Goal: Obtain resource: Obtain resource

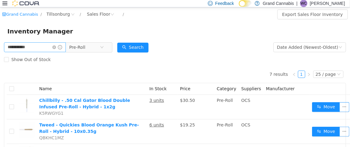
click at [56, 48] on icon "icon: close-circle" at bounding box center [54, 47] width 4 height 4
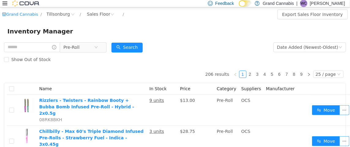
click at [2, 2] on div "Feedback Dark Mode Grand Cannabis | WC [PERSON_NAME]" at bounding box center [175, 3] width 350 height 7
click at [2, 3] on icon at bounding box center [4, 3] width 5 height 5
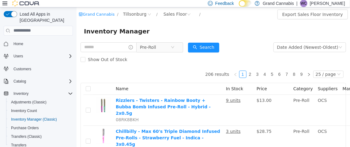
click at [4, 4] on icon at bounding box center [4, 4] width 5 height 4
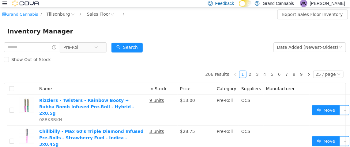
click at [4, 4] on icon at bounding box center [4, 3] width 5 height 5
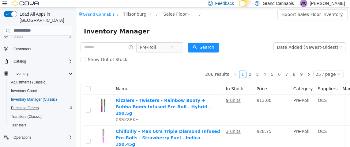
scroll to position [34, 0]
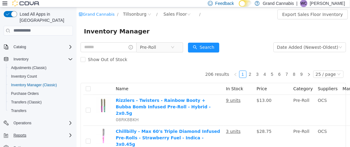
click at [33, 132] on div "Reports" at bounding box center [42, 135] width 62 height 7
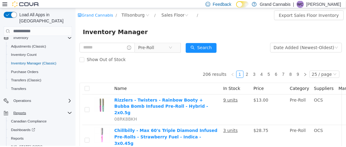
scroll to position [65, 0]
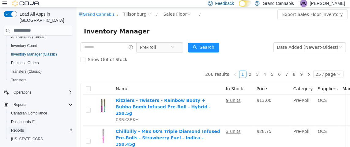
click at [21, 128] on span "Reports" at bounding box center [17, 130] width 13 height 5
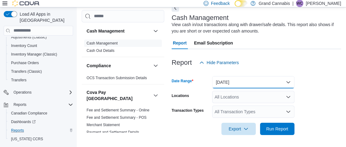
click at [244, 85] on button "[DATE]" at bounding box center [253, 82] width 82 height 12
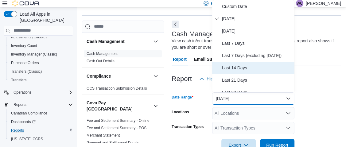
click at [243, 67] on span "Last 14 Days" at bounding box center [257, 67] width 70 height 7
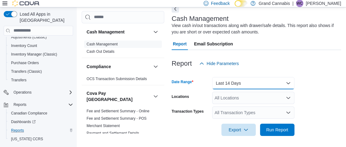
scroll to position [33, 0]
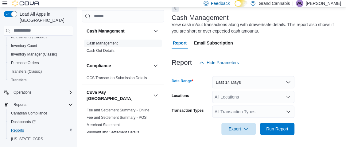
click at [253, 99] on div "All Locations" at bounding box center [253, 97] width 82 height 12
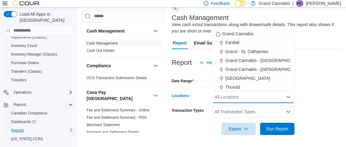
scroll to position [10, 0]
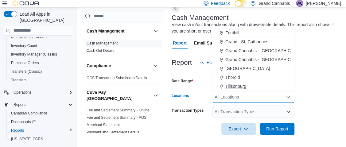
click at [242, 85] on span "Tillsonburg" at bounding box center [235, 86] width 21 height 6
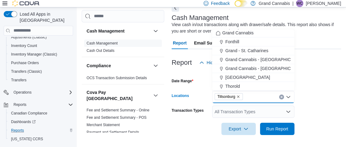
scroll to position [1, 0]
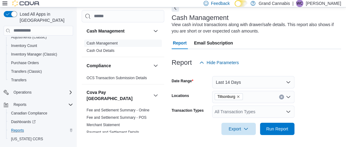
click at [312, 73] on div at bounding box center [255, 72] width 169 height 7
click at [237, 111] on div "All Transaction Types" at bounding box center [253, 111] width 82 height 12
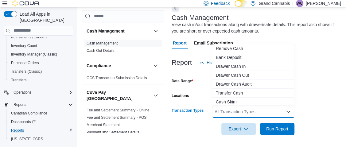
scroll to position [36, 0]
click at [321, 69] on div at bounding box center [255, 72] width 169 height 7
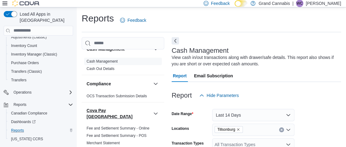
scroll to position [0, 0]
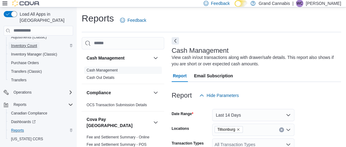
click at [32, 43] on span "Inventory Count" at bounding box center [24, 45] width 26 height 5
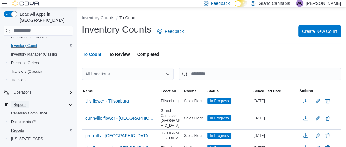
click at [24, 102] on span "Reports" at bounding box center [19, 104] width 13 height 5
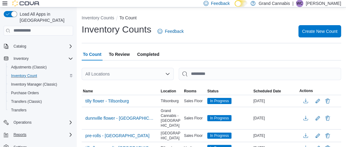
scroll to position [35, 0]
click at [31, 131] on div "Reports" at bounding box center [42, 134] width 62 height 7
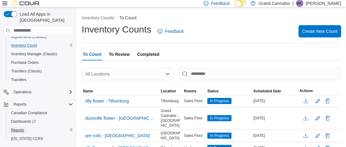
click at [20, 128] on span "Reports" at bounding box center [17, 130] width 13 height 5
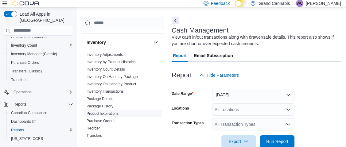
scroll to position [276, 0]
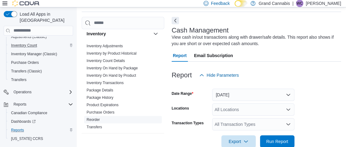
click at [103, 116] on span "Reorder" at bounding box center [123, 119] width 78 height 7
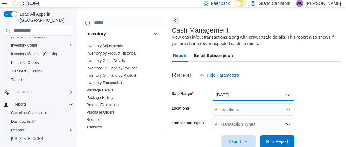
click at [253, 97] on button "[DATE]" at bounding box center [253, 95] width 82 height 12
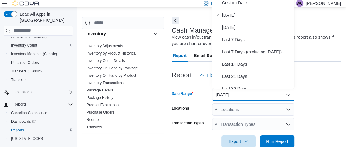
scroll to position [17, 0]
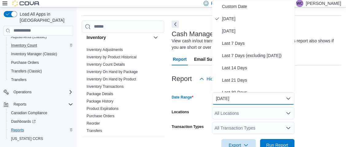
click at [322, 77] on div "Report Hide Parameters" at bounding box center [255, 79] width 169 height 12
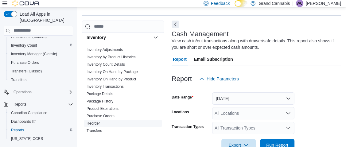
click at [94, 121] on link "Reorder" at bounding box center [92, 123] width 13 height 4
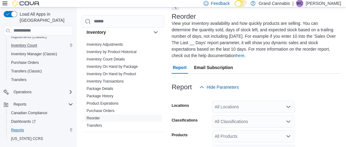
scroll to position [46, 0]
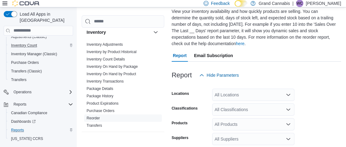
click at [243, 95] on div "All Locations" at bounding box center [253, 95] width 82 height 12
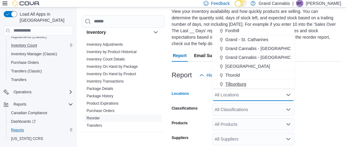
click at [243, 84] on span "Tillsonburg" at bounding box center [235, 84] width 21 height 6
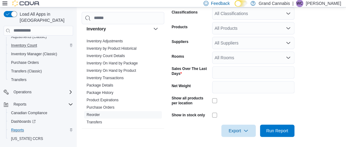
scroll to position [144, 0]
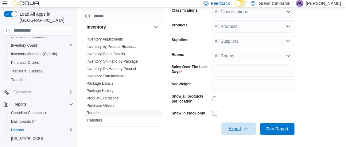
click at [242, 127] on span "Export" at bounding box center [238, 128] width 27 height 12
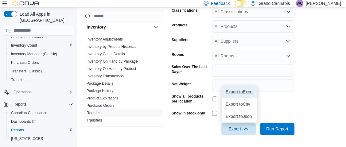
click at [239, 93] on span "Export to Excel" at bounding box center [239, 91] width 28 height 5
click at [239, 92] on span "Export to Excel" at bounding box center [239, 91] width 28 height 5
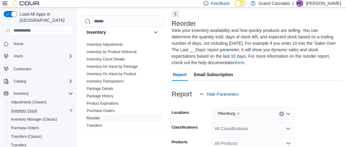
scroll to position [0, 0]
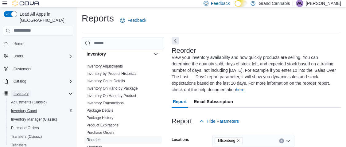
click at [22, 91] on span "Inventory" at bounding box center [20, 93] width 15 height 5
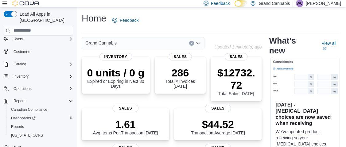
scroll to position [30, 0]
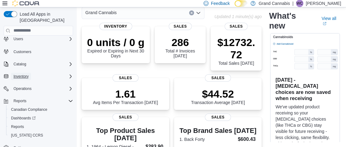
click at [26, 74] on span "Inventory" at bounding box center [20, 76] width 15 height 5
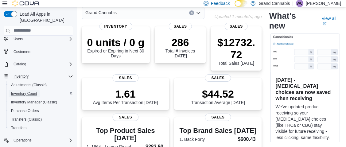
click at [26, 91] on span "Inventory Count" at bounding box center [24, 93] width 26 height 5
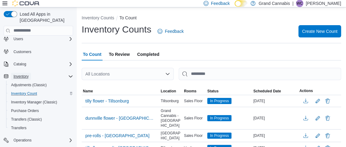
click at [31, 73] on button "Inventory" at bounding box center [21, 76] width 20 height 7
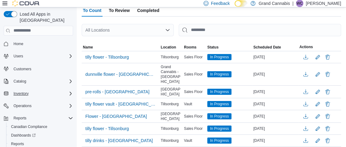
scroll to position [30, 0]
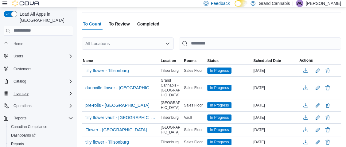
click at [21, 40] on span "Home" at bounding box center [42, 44] width 62 height 8
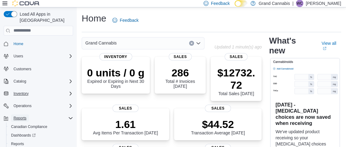
click at [24, 116] on span "Reports" at bounding box center [19, 118] width 13 height 5
click at [20, 141] on span "Reports" at bounding box center [17, 143] width 13 height 5
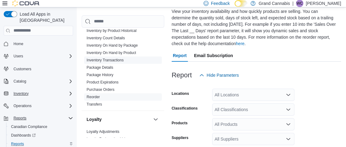
scroll to position [306, 0]
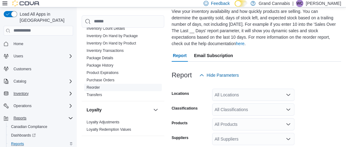
click at [97, 85] on link "Reorder" at bounding box center [92, 87] width 13 height 4
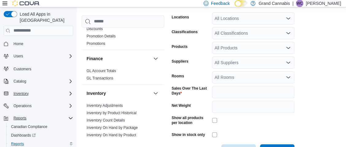
scroll to position [92, 0]
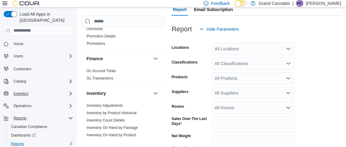
click at [231, 48] on div "All Locations" at bounding box center [253, 49] width 82 height 12
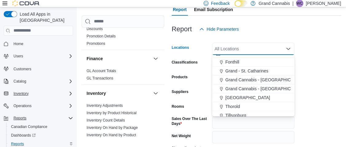
scroll to position [10, 0]
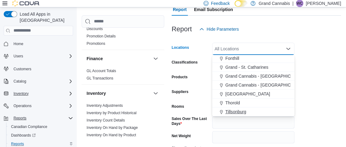
click at [237, 113] on span "Tillsonburg" at bounding box center [235, 112] width 21 height 6
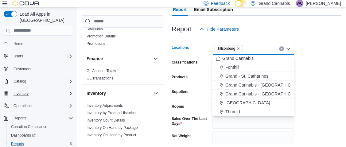
scroll to position [1, 0]
click at [313, 63] on form "Locations Tillsonburg Combo box. Selected. Tillsonburg. Press Backspace to dele…" at bounding box center [255, 110] width 169 height 151
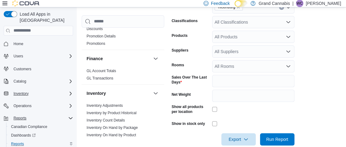
scroll to position [144, 0]
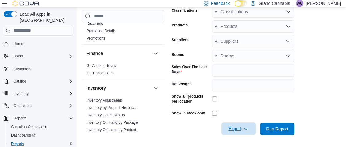
click at [231, 131] on span "Export" at bounding box center [238, 128] width 27 height 12
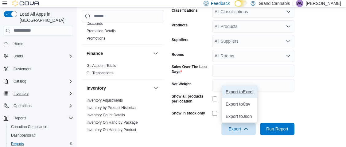
click at [241, 92] on span "Export to Excel" at bounding box center [239, 91] width 28 height 5
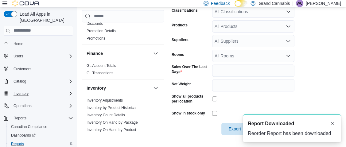
scroll to position [0, 0]
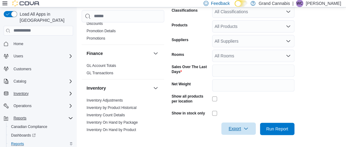
click at [242, 128] on span "Export" at bounding box center [238, 128] width 27 height 12
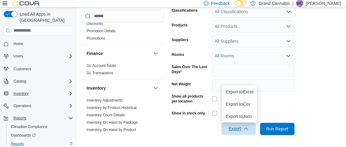
click at [242, 128] on span "Export" at bounding box center [238, 128] width 27 height 12
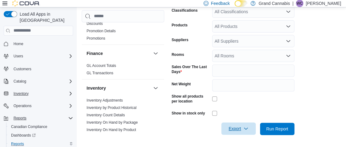
click at [242, 128] on span "Export" at bounding box center [238, 128] width 27 height 12
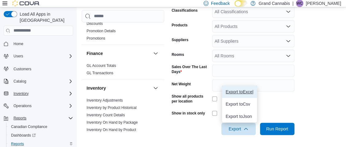
click at [240, 91] on span "Export to Excel" at bounding box center [239, 91] width 28 height 5
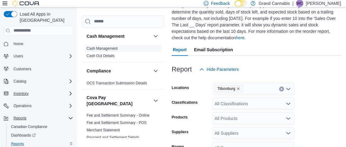
click at [117, 49] on link "Cash Management" at bounding box center [101, 48] width 31 height 4
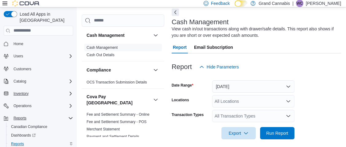
scroll to position [33, 0]
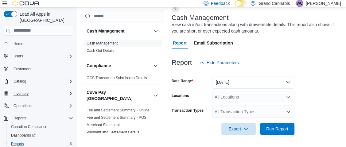
click at [219, 86] on button "[DATE]" at bounding box center [253, 82] width 82 height 12
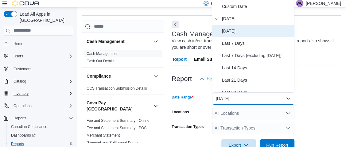
click at [241, 34] on button "[DATE]" at bounding box center [253, 31] width 82 height 12
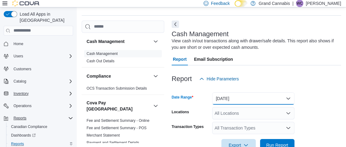
scroll to position [33, 0]
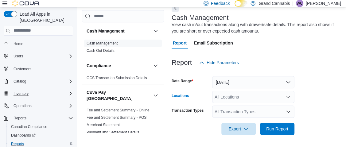
click at [232, 98] on div "All Locations" at bounding box center [253, 97] width 82 height 12
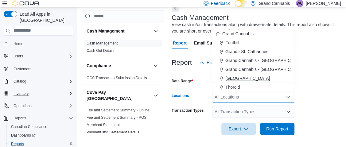
scroll to position [10, 0]
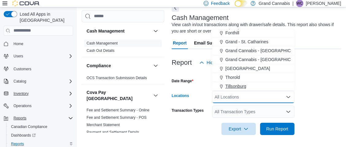
click at [237, 85] on span "Tillsonburg" at bounding box center [235, 86] width 21 height 6
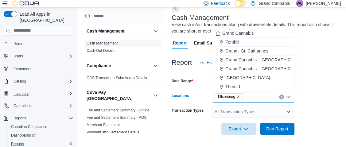
click at [314, 82] on form "Date Range Yesterday Locations Tillsonburg Combo box. Selected. Tillsonburg. Pr…" at bounding box center [255, 102] width 169 height 66
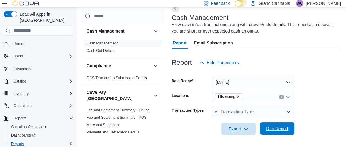
click at [273, 127] on span "Run Report" at bounding box center [277, 128] width 22 height 6
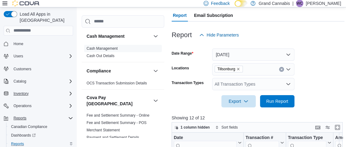
scroll to position [94, 0]
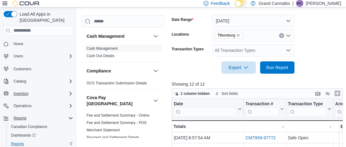
click at [341, 93] on button "Enter fullscreen" at bounding box center [336, 93] width 7 height 7
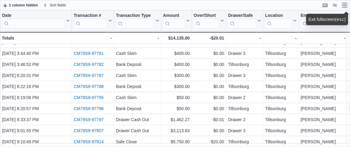
scroll to position [33, 0]
